Goal: Task Accomplishment & Management: Complete application form

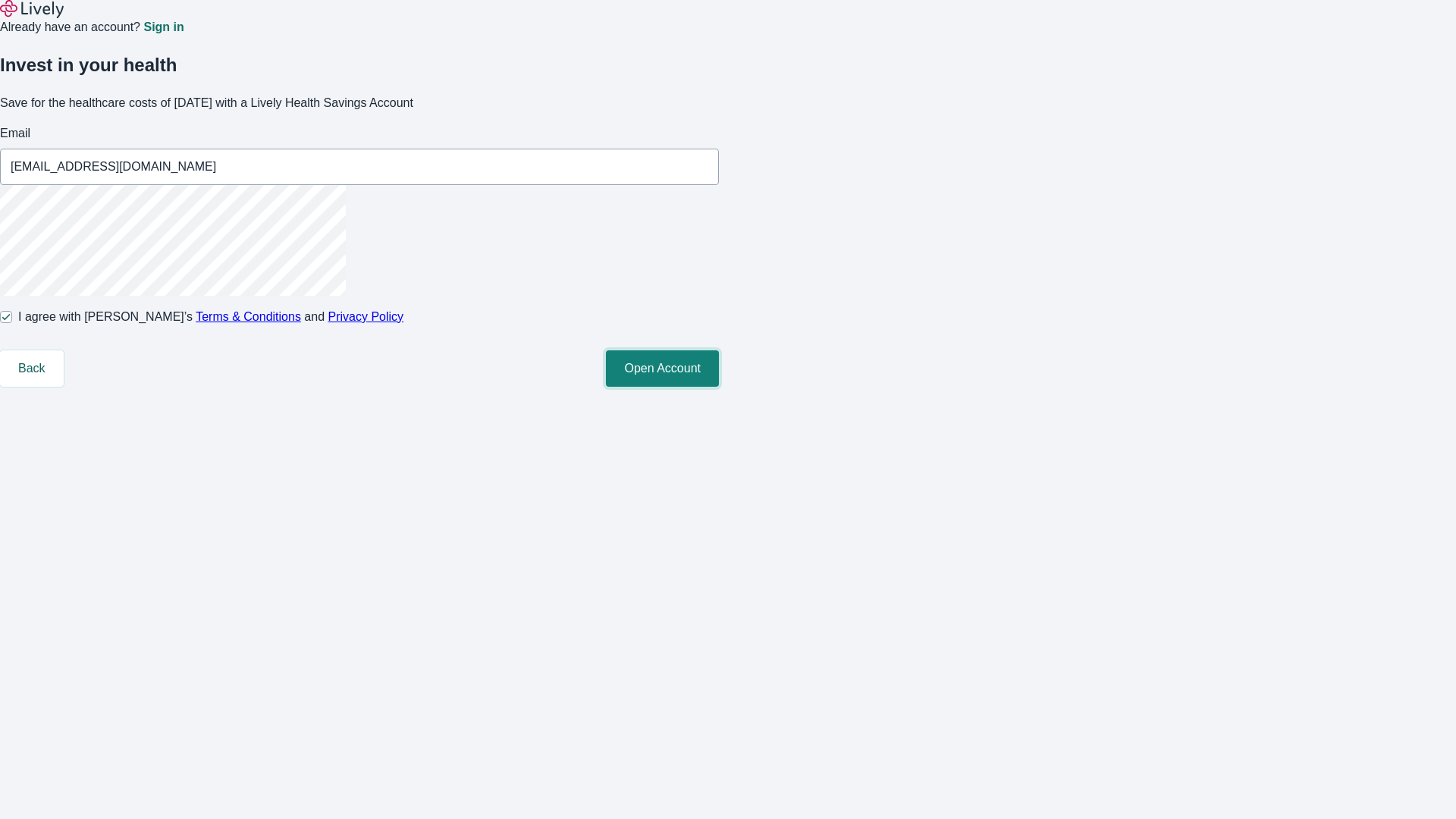
click at [719, 387] on button "Open Account" at bounding box center [662, 368] width 113 height 37
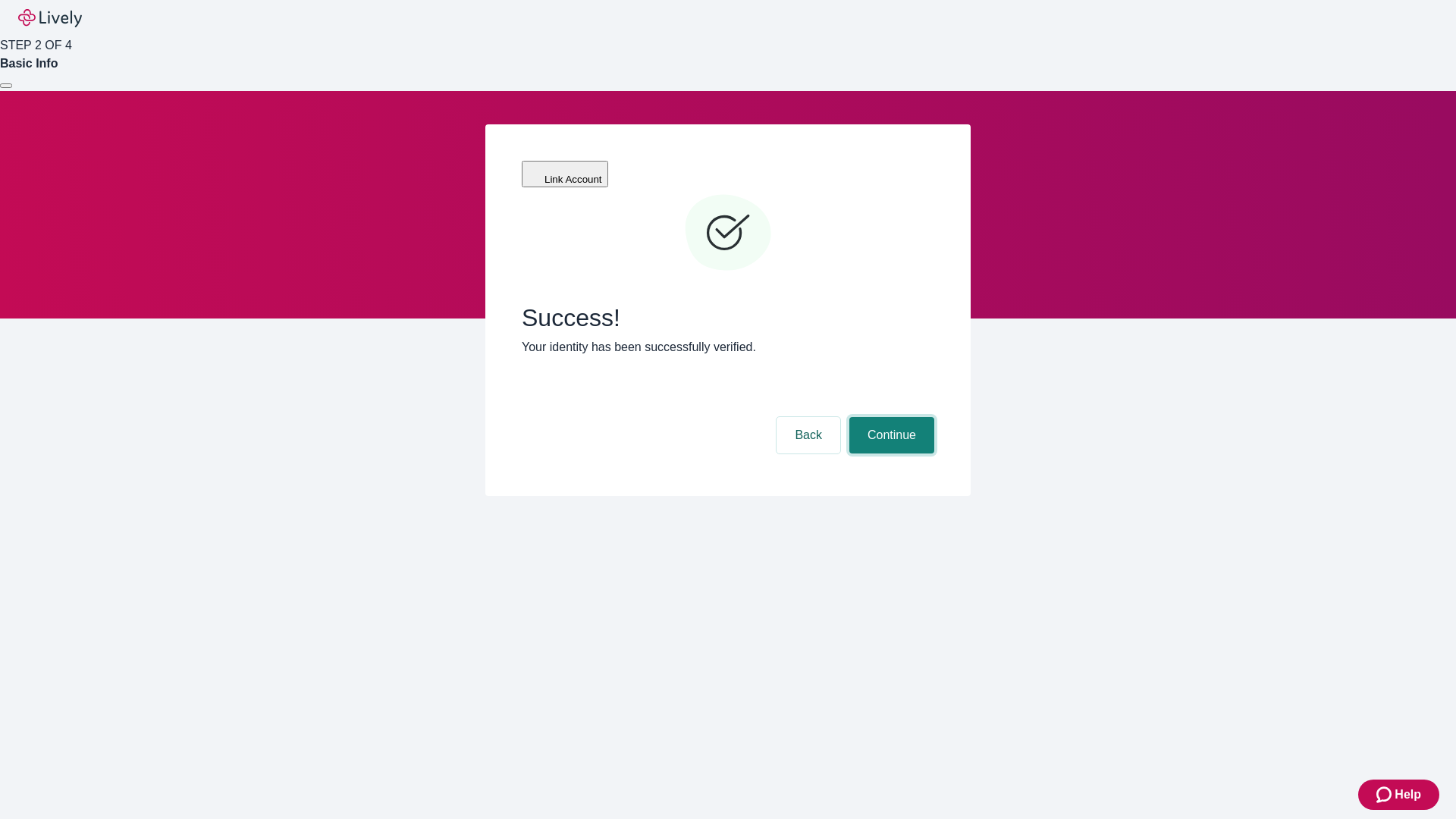
click at [890, 417] on button "Continue" at bounding box center [892, 435] width 85 height 37
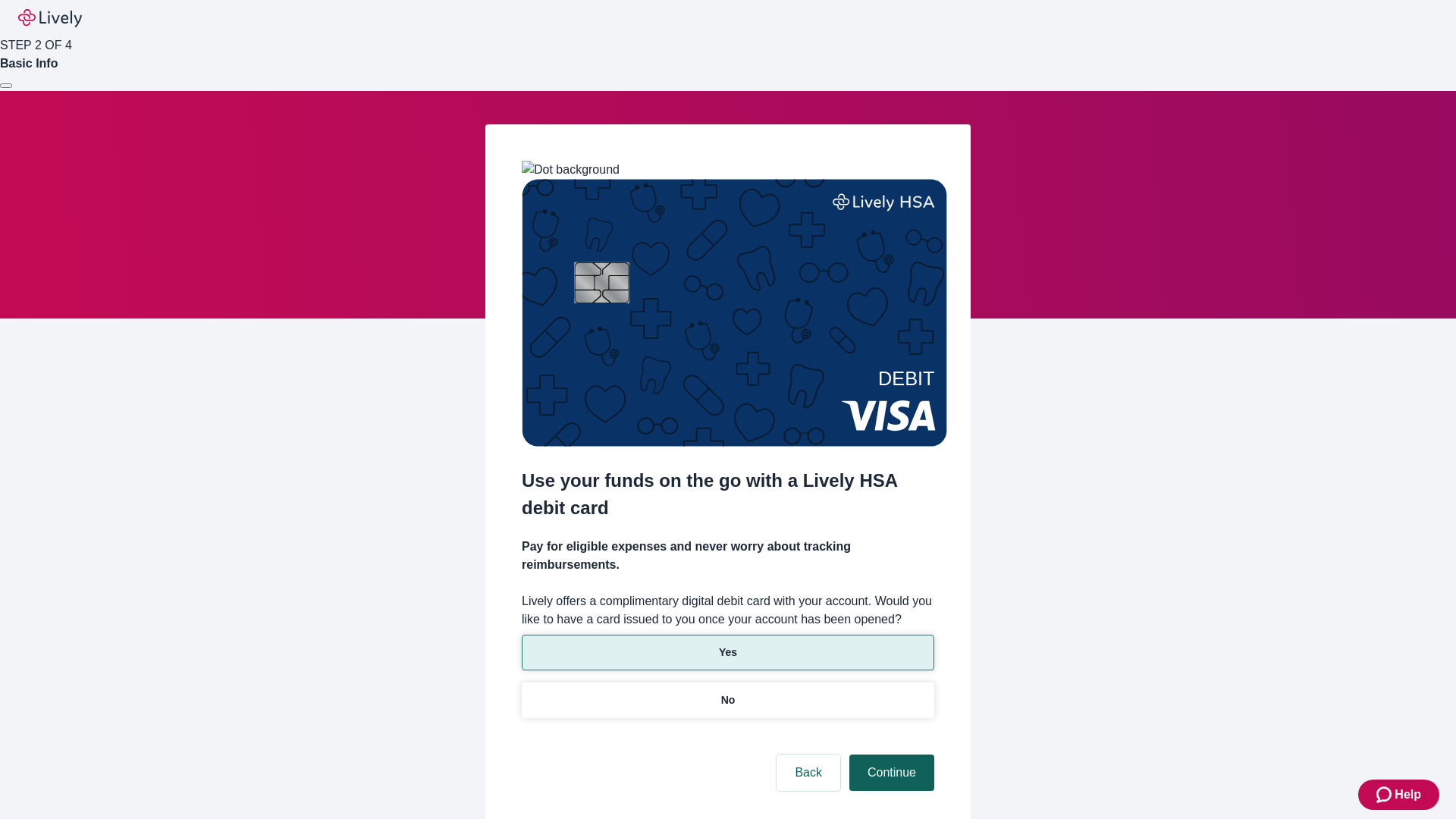
click at [727, 644] on p "Yes" at bounding box center [728, 652] width 18 height 16
click at [890, 755] on button "Continue" at bounding box center [892, 773] width 85 height 37
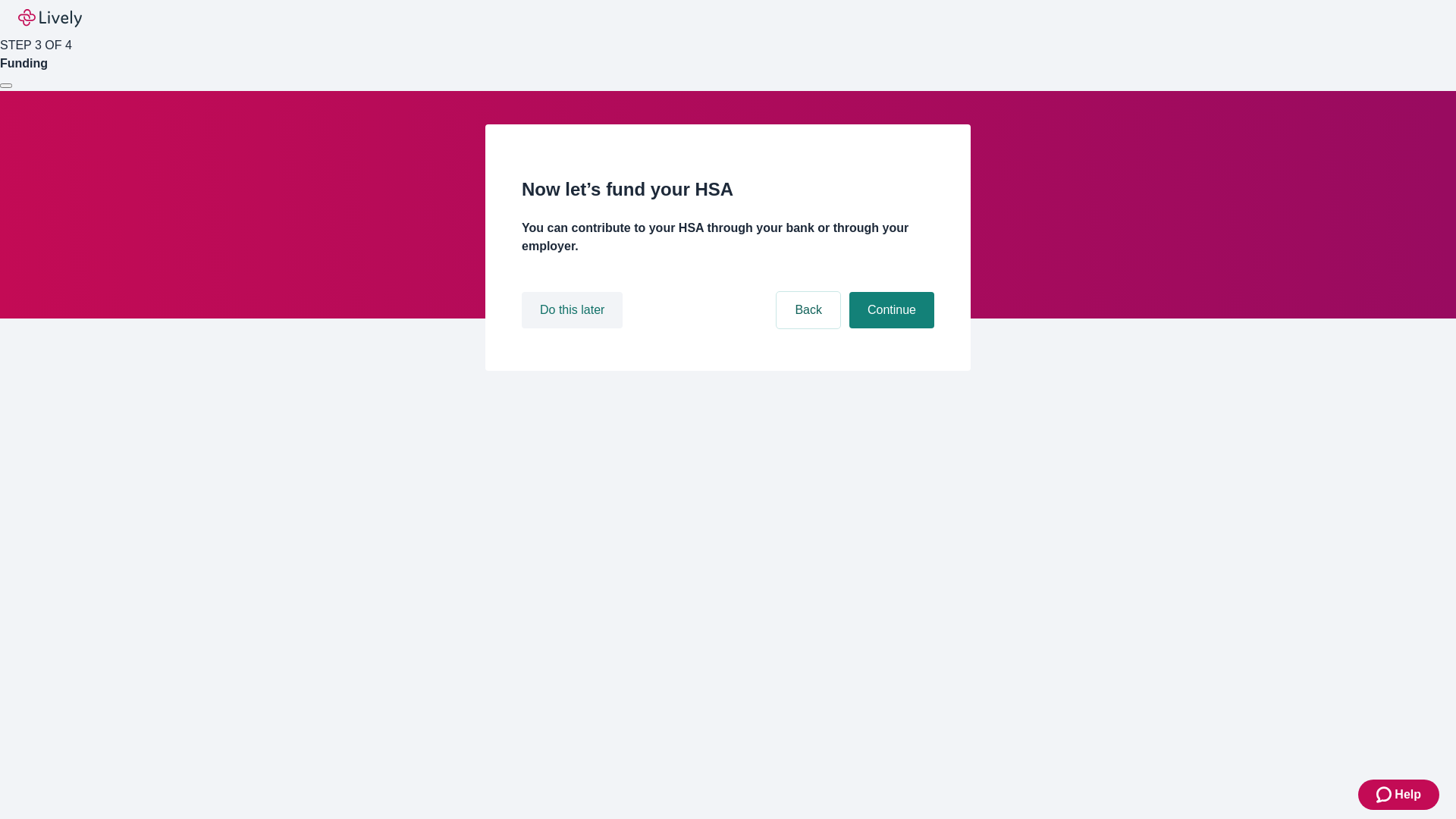
click at [574, 328] on button "Do this later" at bounding box center [572, 310] width 101 height 37
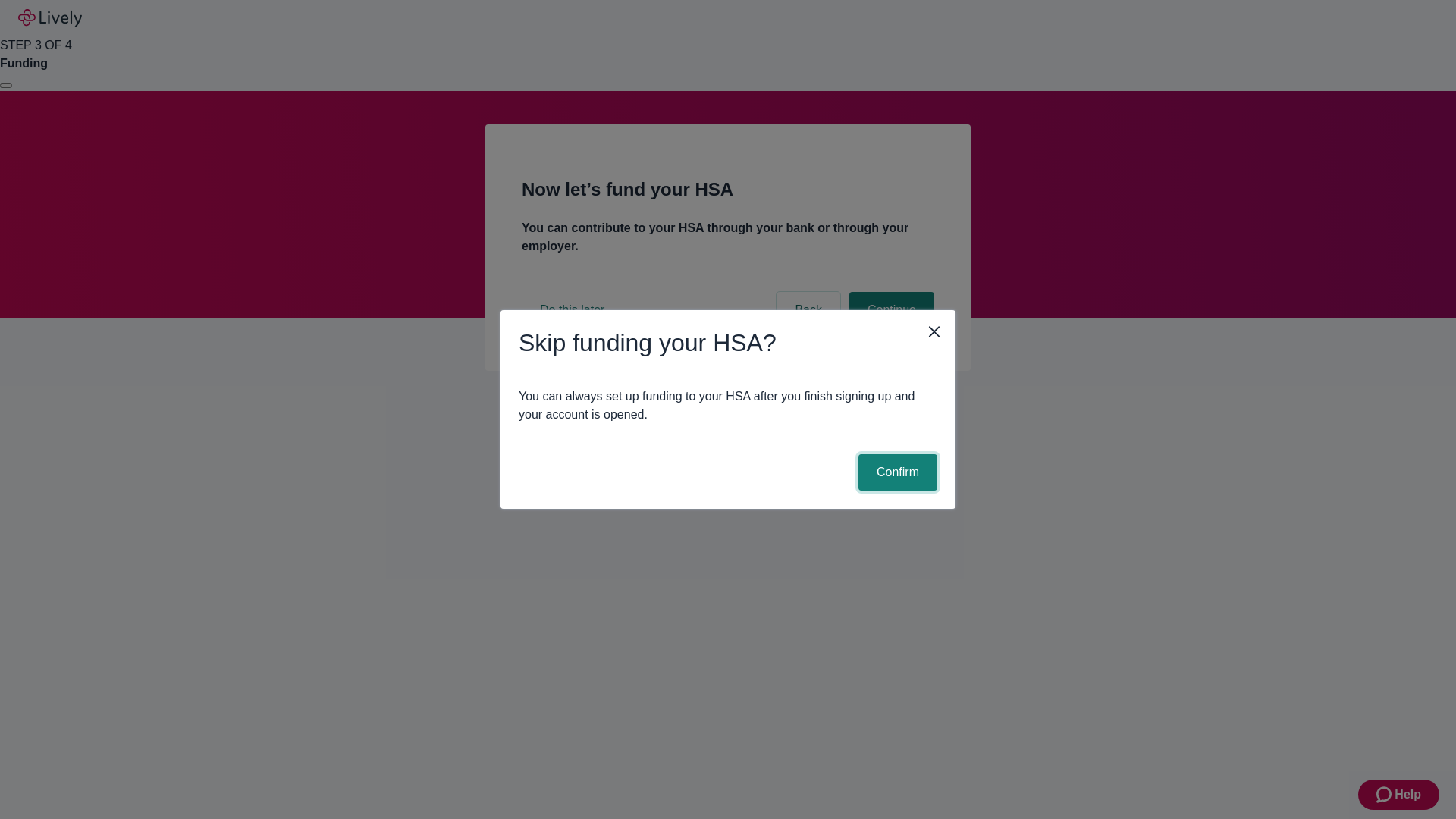
click at [895, 473] on button "Confirm" at bounding box center [898, 472] width 79 height 37
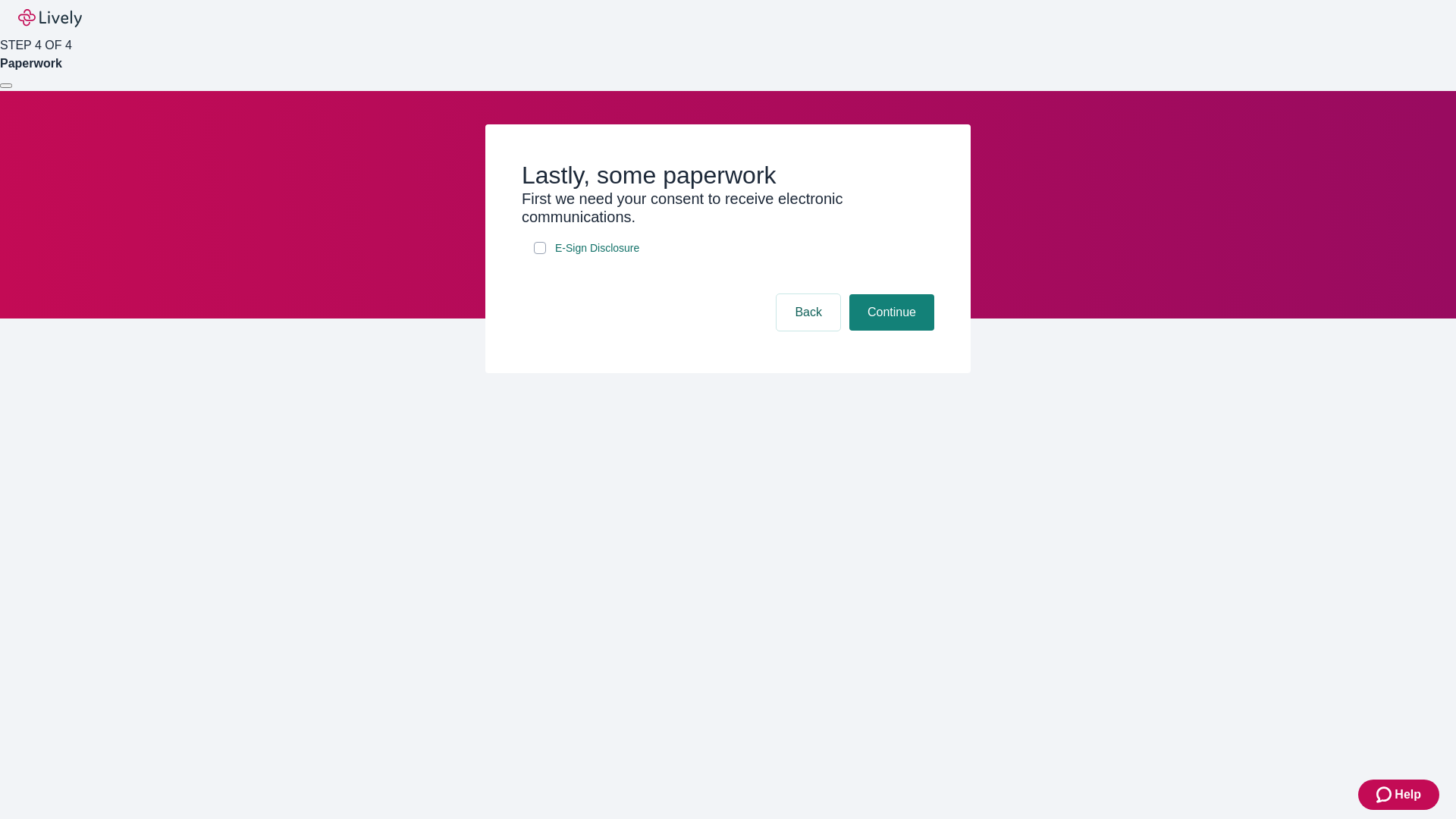
click at [540, 254] on input "E-Sign Disclosure" at bounding box center [540, 248] width 12 height 12
checkbox input "true"
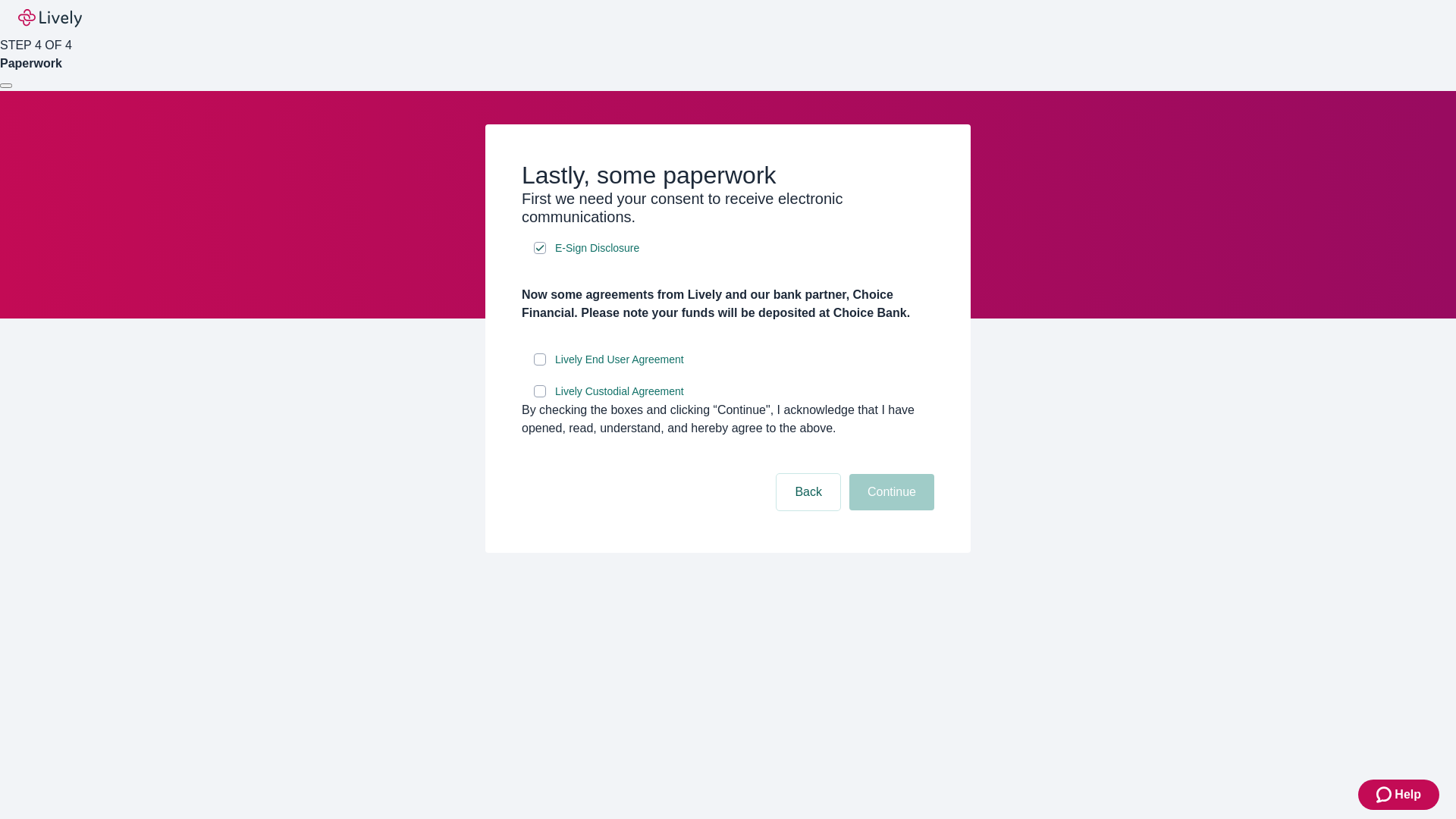
click at [540, 366] on input "Lively End User Agreement" at bounding box center [540, 359] width 12 height 12
checkbox input "true"
click at [540, 397] on input "Lively Custodial Agreement" at bounding box center [540, 391] width 12 height 12
checkbox input "true"
click at [890, 510] on button "Continue" at bounding box center [892, 492] width 85 height 37
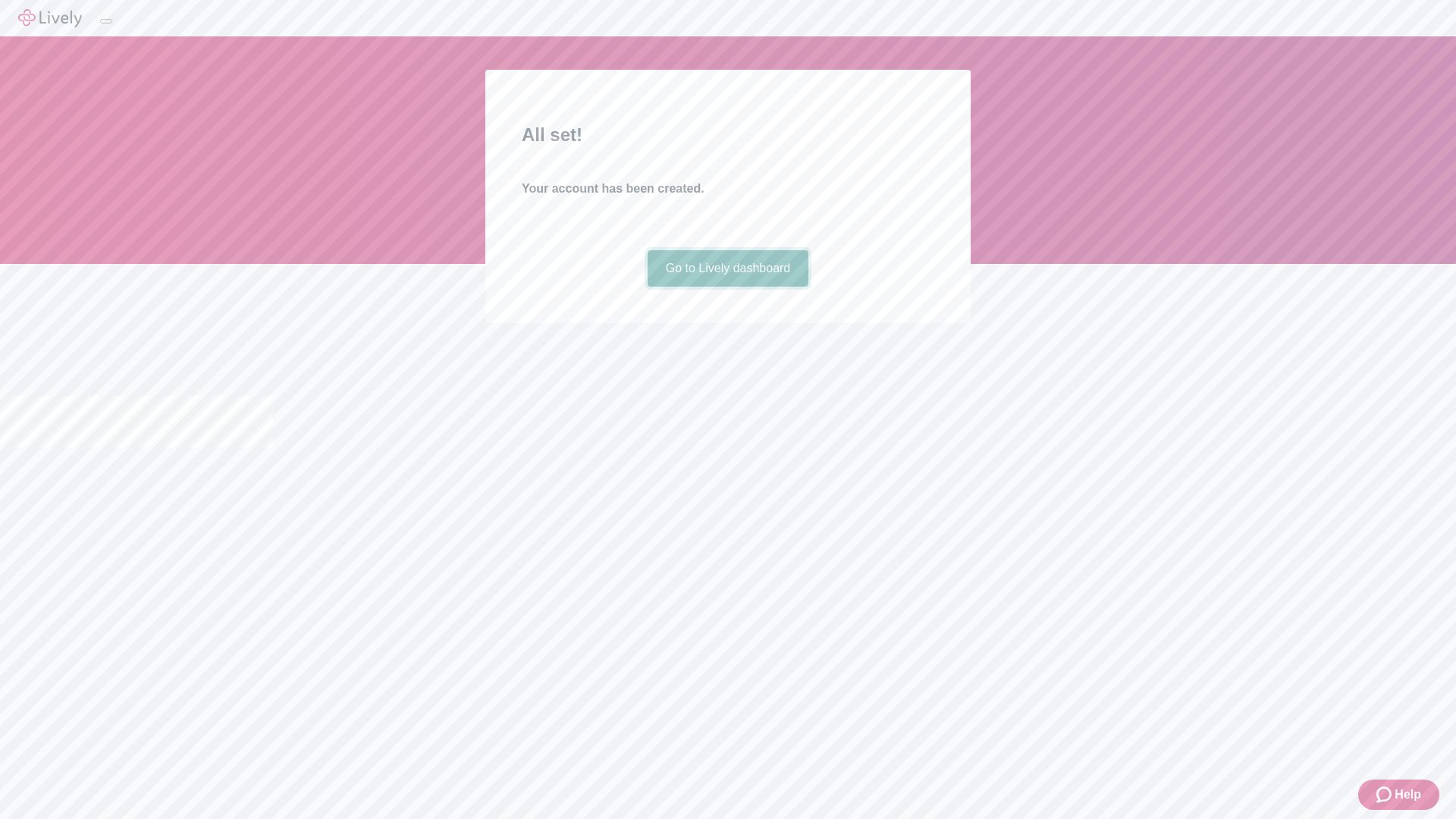
click at [727, 287] on link "Go to Lively dashboard" at bounding box center [728, 268] width 162 height 37
